Goal: Find specific page/section: Find specific page/section

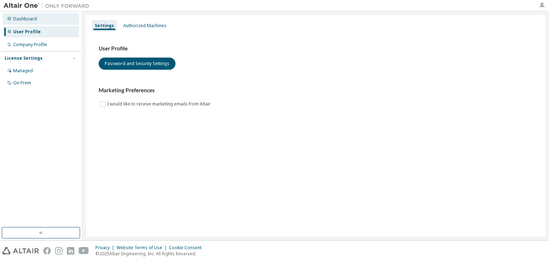
click at [24, 20] on div "Dashboard" at bounding box center [25, 19] width 24 height 6
